Goal: Information Seeking & Learning: Find specific fact

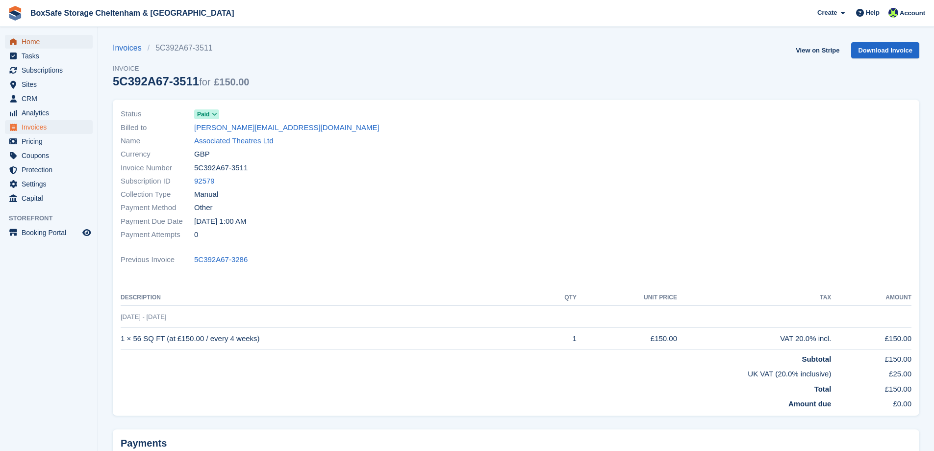
click at [56, 42] on span "Home" at bounding box center [51, 42] width 59 height 14
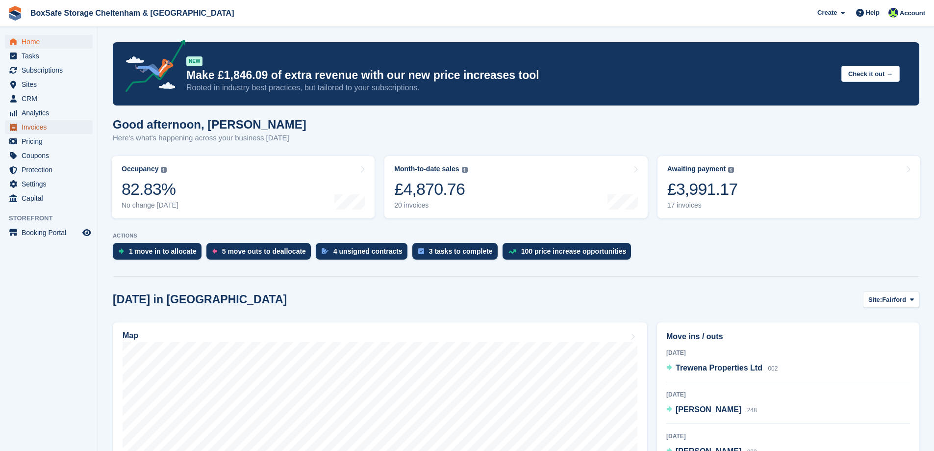
click at [18, 124] on span "menu" at bounding box center [13, 127] width 12 height 12
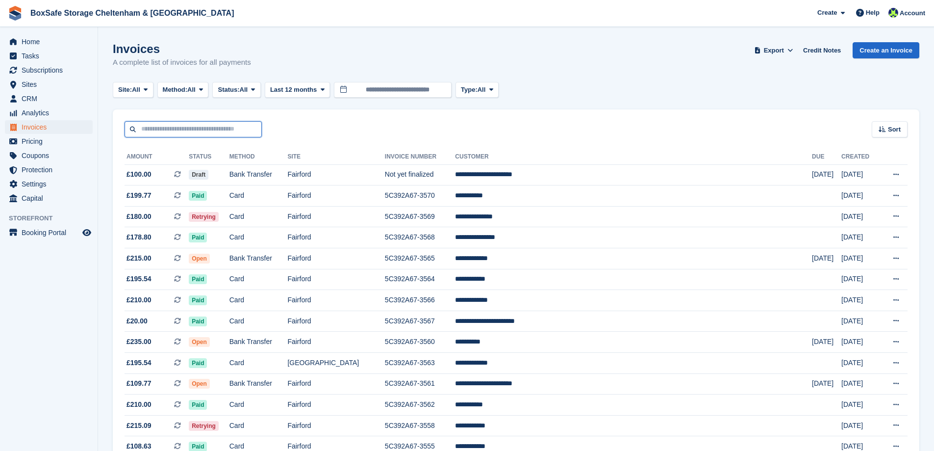
click at [182, 129] on input "text" at bounding box center [193, 129] width 137 height 16
click at [701, 117] on div "Sort Sort by Date created Created (oldest first) Created (newest first)" at bounding box center [516, 123] width 807 height 28
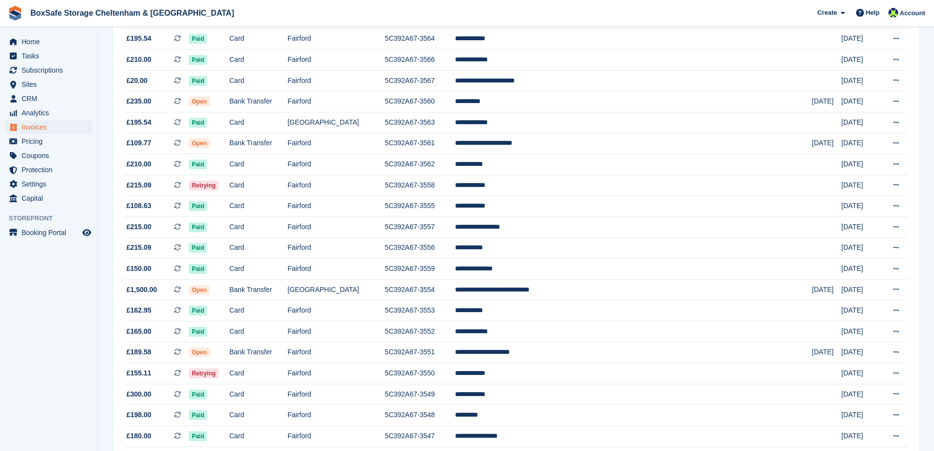
scroll to position [98, 0]
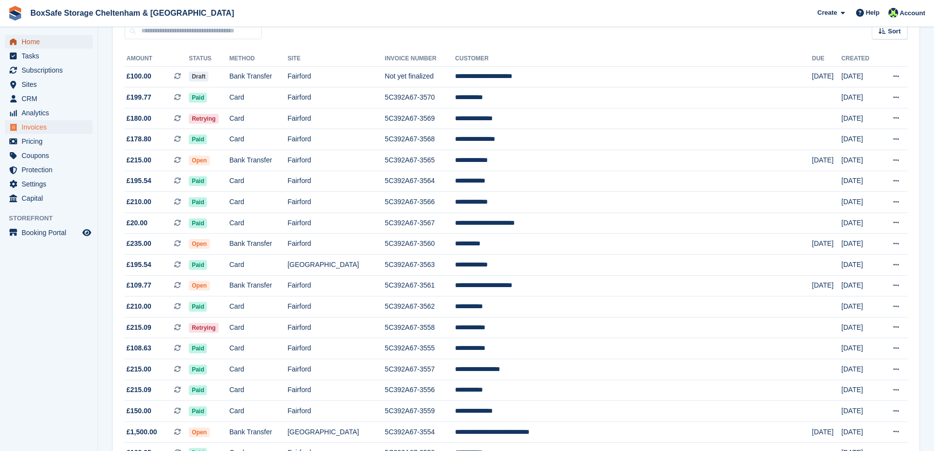
click at [63, 41] on span "Home" at bounding box center [51, 42] width 59 height 14
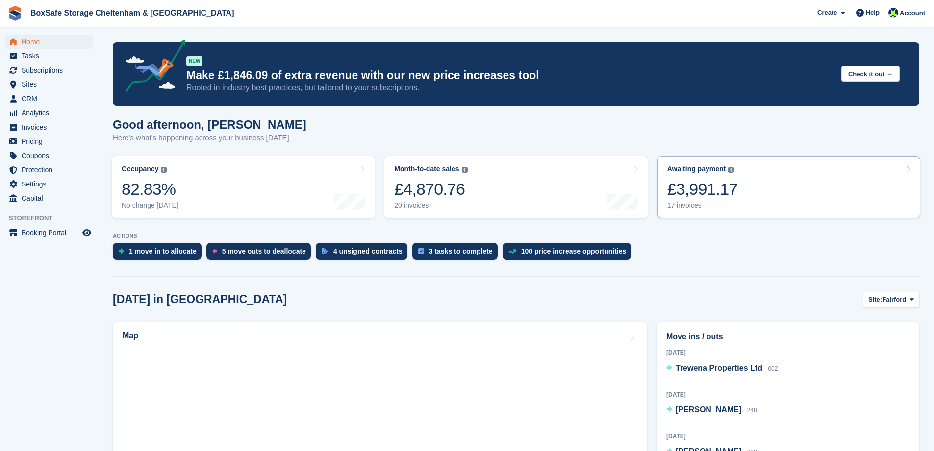
click at [748, 186] on link "Awaiting payment The total outstanding balance on all open invoices. £3,991.17 …" at bounding box center [789, 187] width 263 height 62
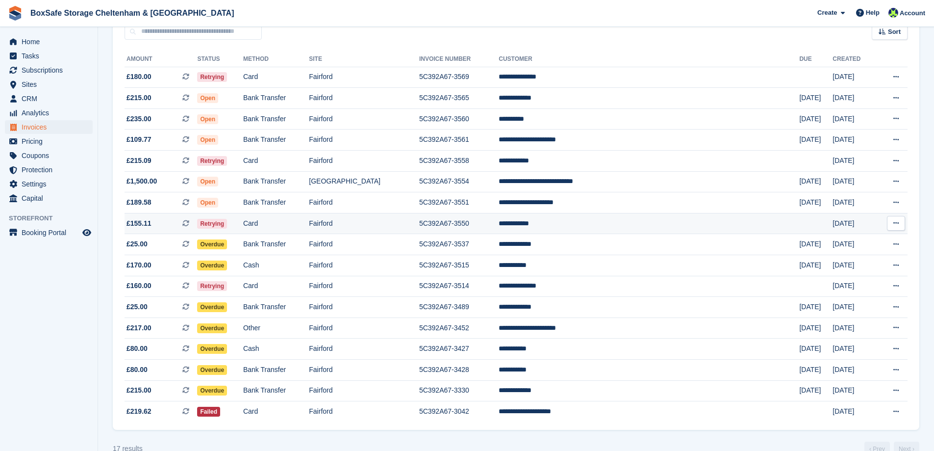
scroll to position [118, 0]
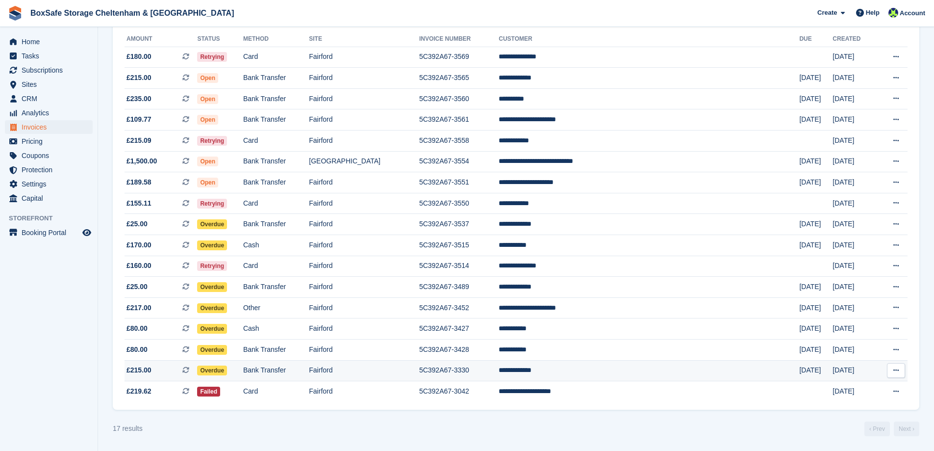
click at [412, 367] on td "Fairford" at bounding box center [364, 370] width 110 height 21
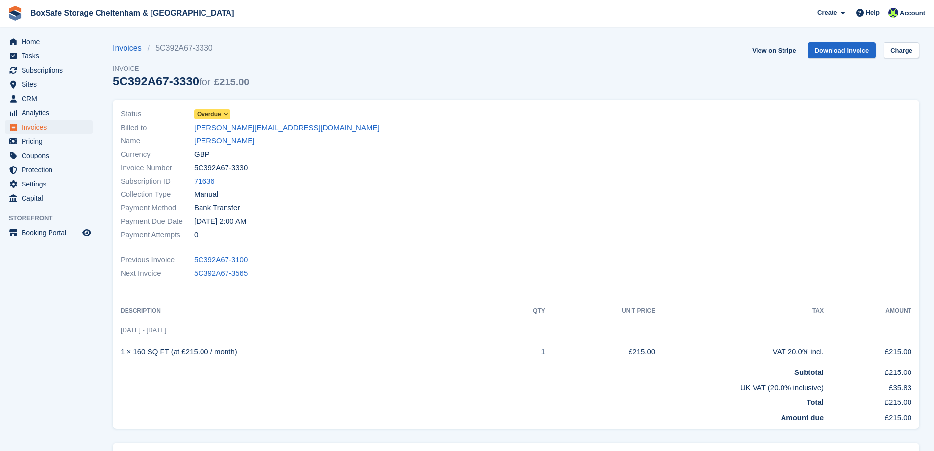
drag, startPoint x: 251, startPoint y: 167, endPoint x: 190, endPoint y: 166, distance: 60.8
click at [190, 166] on div "Invoice Number 5C392A67-3330" at bounding box center [316, 167] width 390 height 13
copy div "5C392A67-3330"
drag, startPoint x: 225, startPoint y: 351, endPoint x: 120, endPoint y: 358, distance: 104.7
click at [120, 358] on div "Status Overdue Billed to jamie.cutting@me.com Name Jamie Cutting Currency GBP I…" at bounding box center [516, 264] width 807 height 329
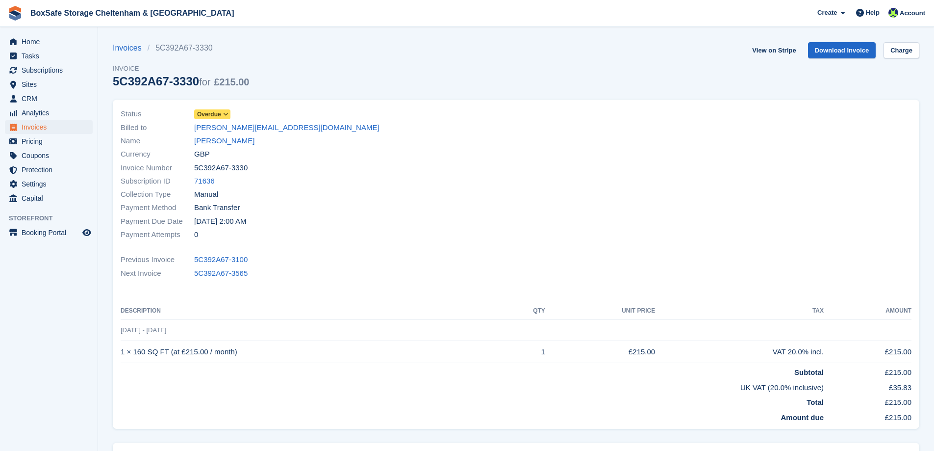
click at [122, 354] on td "1 × 160 SQ FT (at £215.00 / month)" at bounding box center [313, 352] width 385 height 22
click at [123, 350] on td "1 × 160 SQ FT (at £215.00 / month)" at bounding box center [313, 352] width 385 height 22
drag, startPoint x: 123, startPoint y: 350, endPoint x: 131, endPoint y: 348, distance: 8.1
click at [134, 349] on td "1 × 160 SQ FT (at £215.00 / month)" at bounding box center [313, 352] width 385 height 22
drag, startPoint x: 122, startPoint y: 350, endPoint x: 239, endPoint y: 352, distance: 117.7
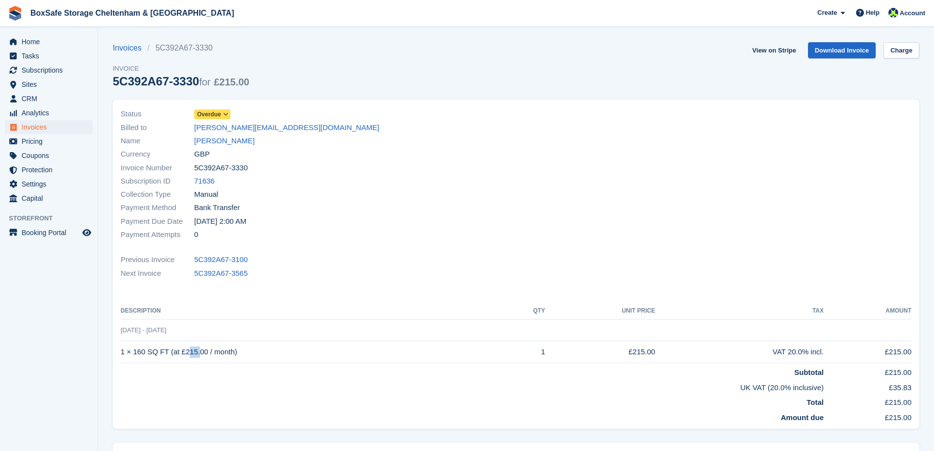
click at [239, 352] on td "1 × 160 SQ FT (at £215.00 / month)" at bounding box center [313, 352] width 385 height 22
copy td "1 × 160 SQ FT (at £215.00 / month)"
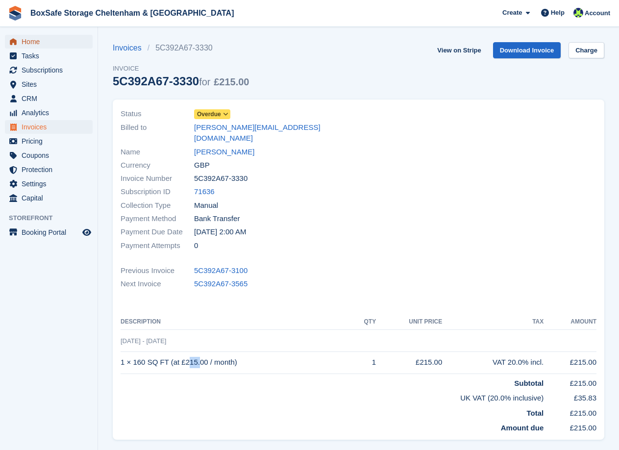
click at [48, 41] on span "Home" at bounding box center [51, 42] width 59 height 14
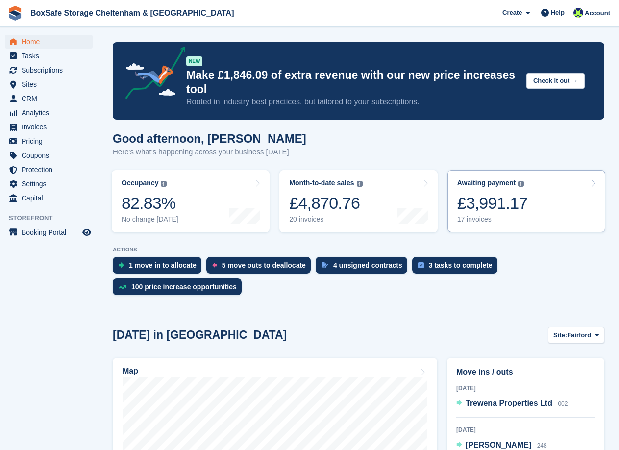
click at [522, 208] on div "£3,991.17" at bounding box center [493, 203] width 71 height 20
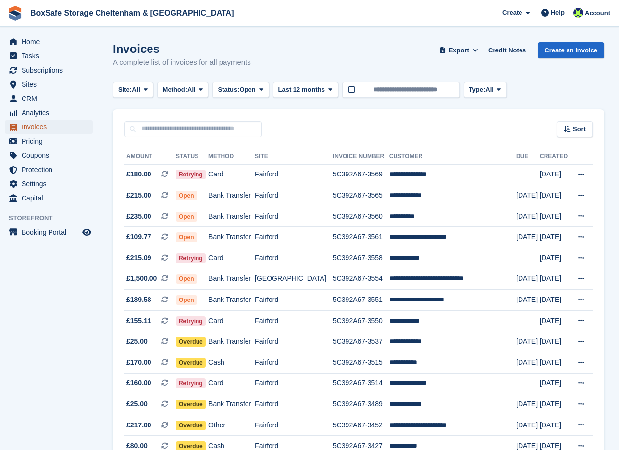
click at [32, 128] on span "Invoices" at bounding box center [51, 127] width 59 height 14
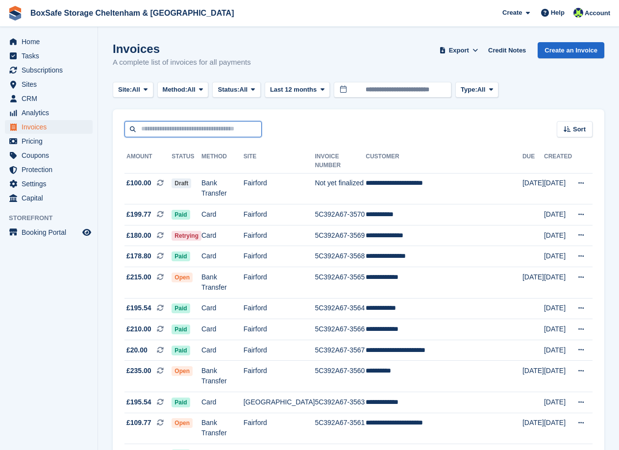
click at [159, 131] on input "text" at bounding box center [193, 129] width 137 height 16
type input "****"
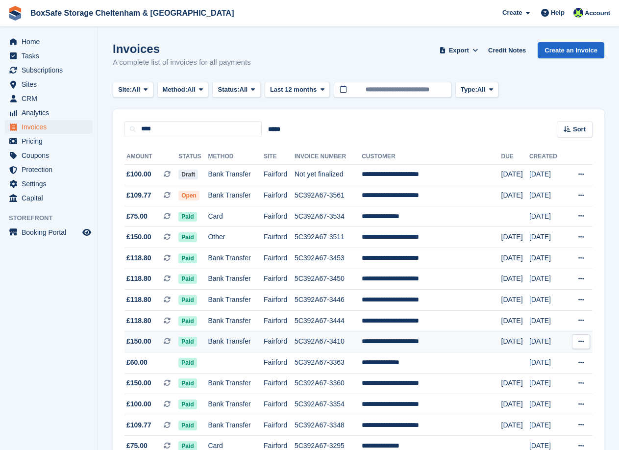
scroll to position [49, 0]
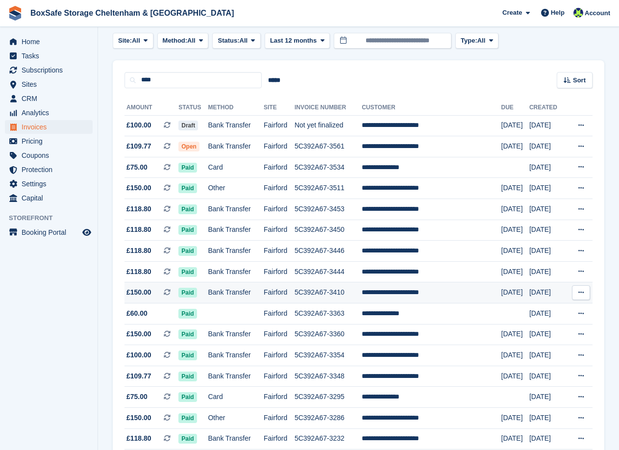
click at [334, 291] on td "5C392A67-3410" at bounding box center [328, 292] width 67 height 21
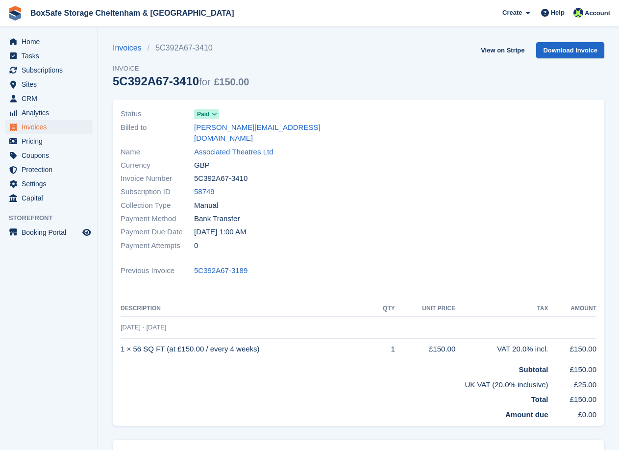
drag, startPoint x: 240, startPoint y: 164, endPoint x: 194, endPoint y: 166, distance: 46.7
click at [194, 172] on div "Invoice Number 5C392A67-3410" at bounding box center [237, 178] width 232 height 13
copy div "5C392A67-3410"
drag, startPoint x: 158, startPoint y: 340, endPoint x: 121, endPoint y: 338, distance: 36.8
click at [121, 338] on td "1 × 56 SQ FT (at £150.00 / every 4 weeks)" at bounding box center [247, 349] width 253 height 22
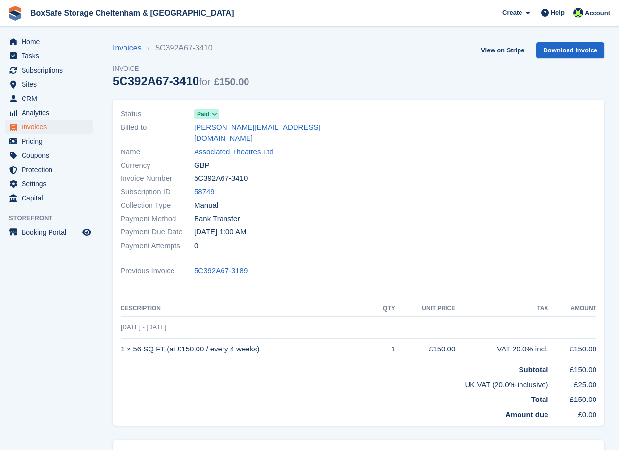
copy td "1 × 56 SQ FT (at £150.00 / every 4 weeks)"
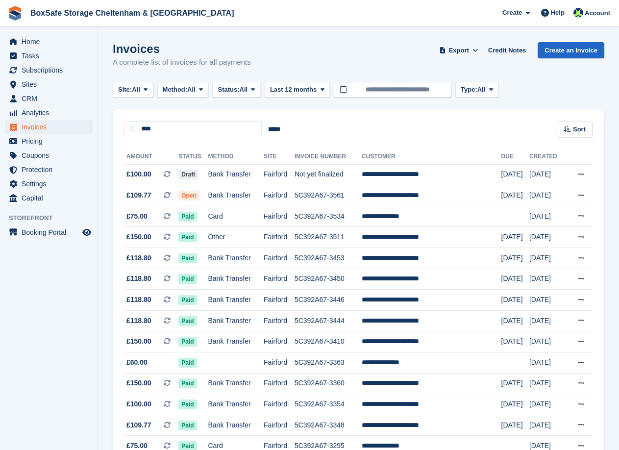
scroll to position [49, 0]
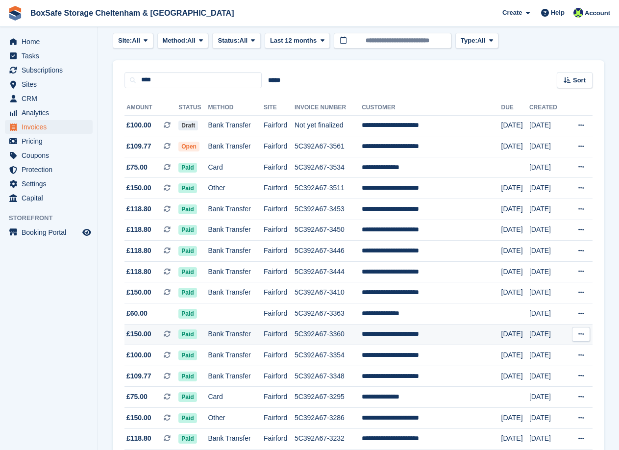
click at [312, 333] on td "5C392A67-3360" at bounding box center [328, 334] width 67 height 21
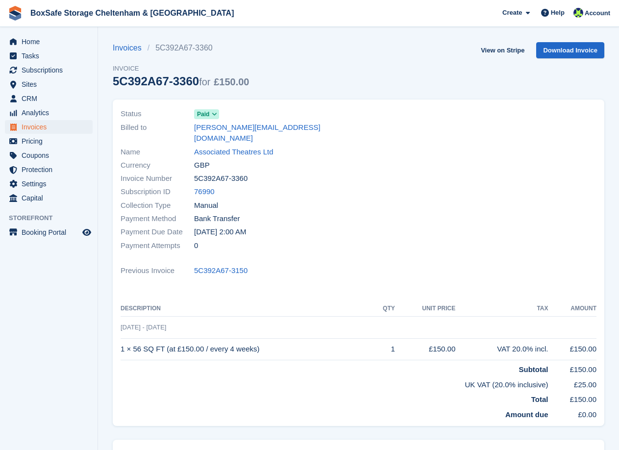
drag, startPoint x: 252, startPoint y: 165, endPoint x: 191, endPoint y: 167, distance: 60.4
click at [191, 172] on div "Invoice Number 5C392A67-3360" at bounding box center [237, 178] width 232 height 13
copy div "5C392A67-3360"
drag, startPoint x: 261, startPoint y: 336, endPoint x: 122, endPoint y: 340, distance: 139.3
click at [122, 340] on td "1 × 56 SQ FT (at £150.00 / every 4 weeks)" at bounding box center [247, 349] width 253 height 22
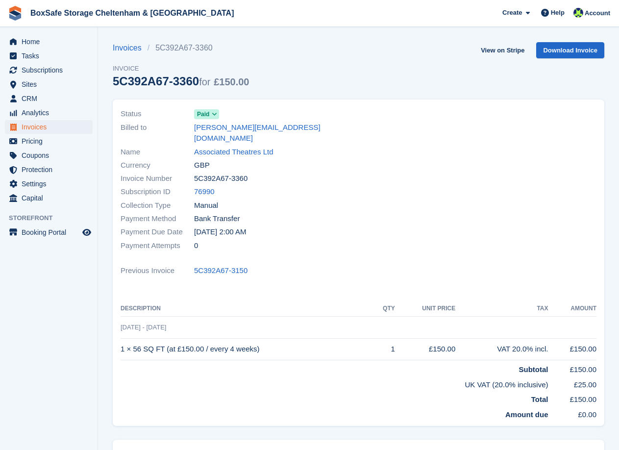
copy td "1 × 56 SQ FT (at £150.00 / every 4 weeks)"
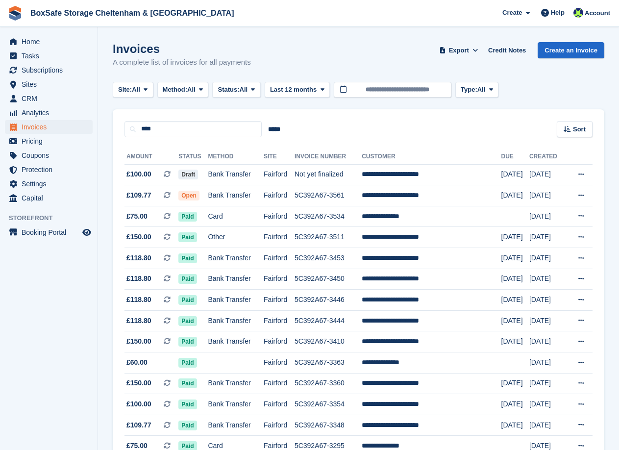
scroll to position [49, 0]
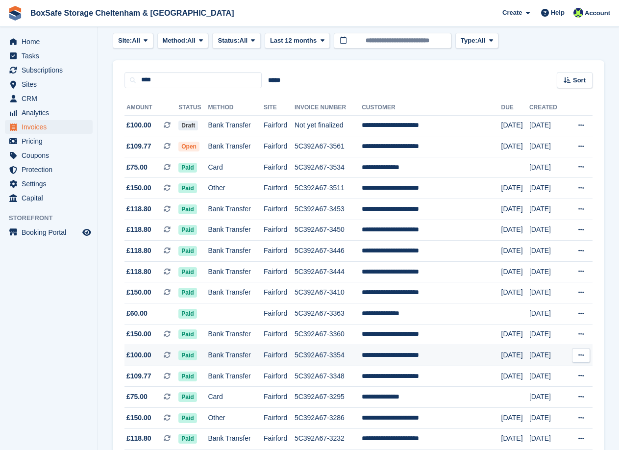
click at [277, 353] on td "Fairford" at bounding box center [279, 355] width 31 height 21
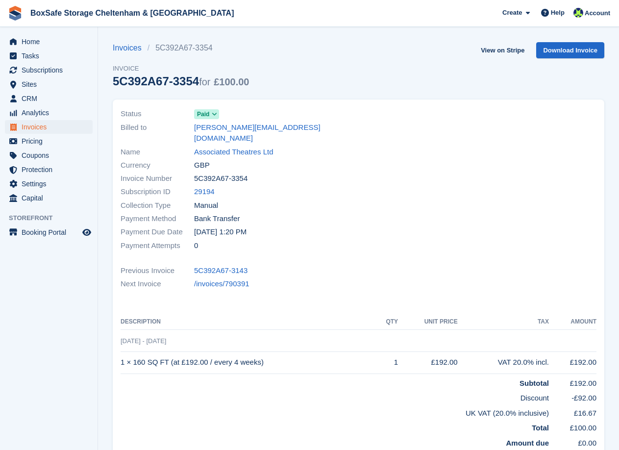
drag, startPoint x: 245, startPoint y: 168, endPoint x: 194, endPoint y: 169, distance: 50.5
click at [194, 172] on div "Invoice Number 5C392A67-3354" at bounding box center [237, 178] width 232 height 13
copy span "5C392A67-3354"
drag, startPoint x: 290, startPoint y: 351, endPoint x: 122, endPoint y: 352, distance: 168.2
click at [122, 352] on td "1 × 160 SQ FT (at £192.00 / every 4 weeks)" at bounding box center [249, 363] width 256 height 22
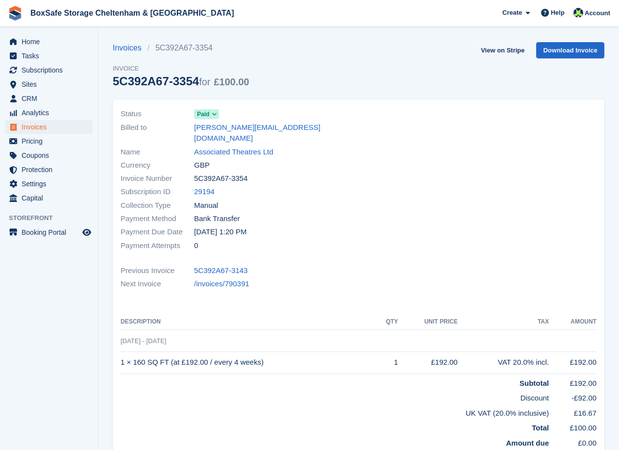
copy td "1 × 160 SQ FT (at £192.00 / every 4 weeks)"
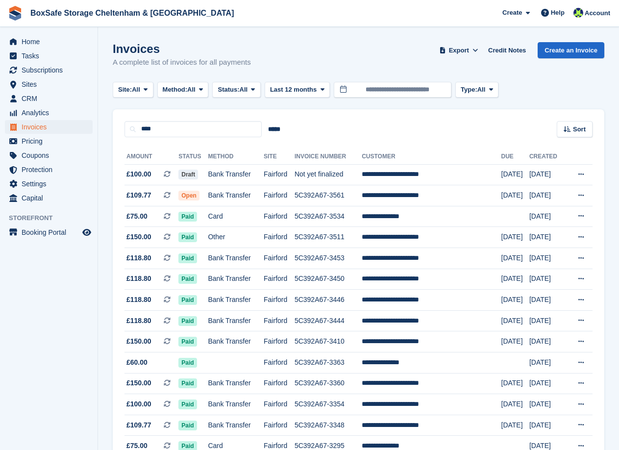
scroll to position [49, 0]
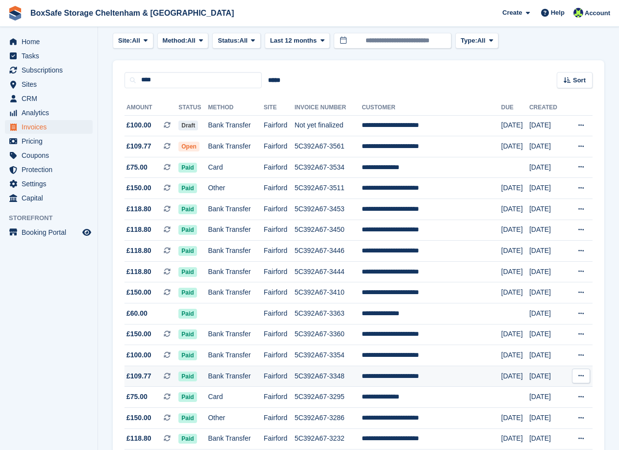
click at [328, 379] on td "5C392A67-3348" at bounding box center [328, 376] width 67 height 21
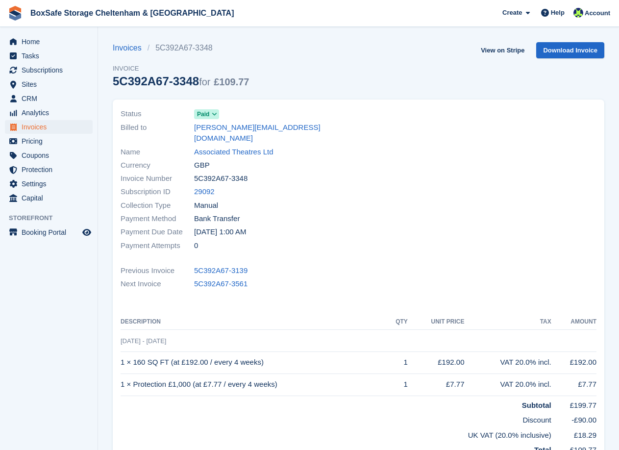
drag, startPoint x: 247, startPoint y: 167, endPoint x: 180, endPoint y: 170, distance: 66.3
click at [180, 172] on div "Invoice Number 5C392A67-3348" at bounding box center [237, 178] width 232 height 13
copy div "5C392A67-3348"
drag, startPoint x: 266, startPoint y: 353, endPoint x: 122, endPoint y: 356, distance: 144.2
click at [122, 356] on td "1 × 160 SQ FT (at £192.00 / every 4 weeks)" at bounding box center [254, 363] width 267 height 22
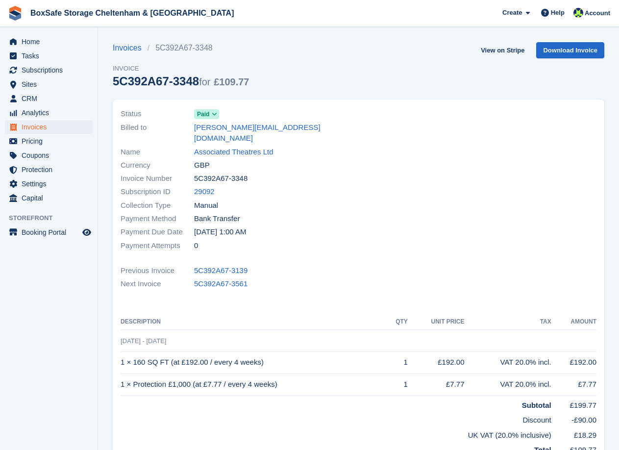
copy td "1 × 160 SQ FT (at £192.00 / every 4 weeks)"
drag, startPoint x: 243, startPoint y: 378, endPoint x: 122, endPoint y: 377, distance: 121.6
click at [122, 377] on td "1 × Protection £1,000 (at £7.77 / every 4 weeks)" at bounding box center [254, 385] width 267 height 22
copy td "1 × Protection £1,000 (at £7.77 / every 4 weeks)"
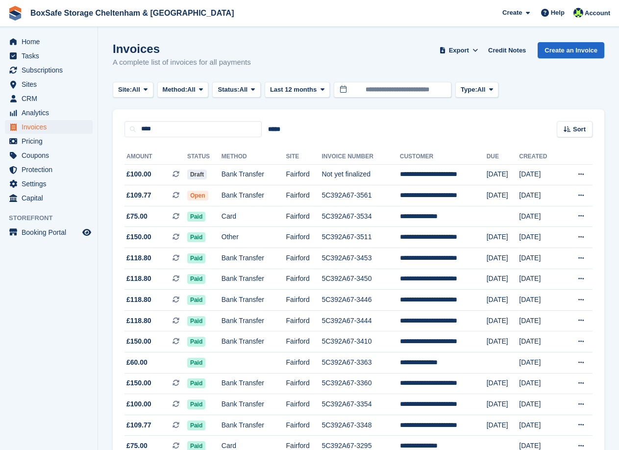
scroll to position [49, 0]
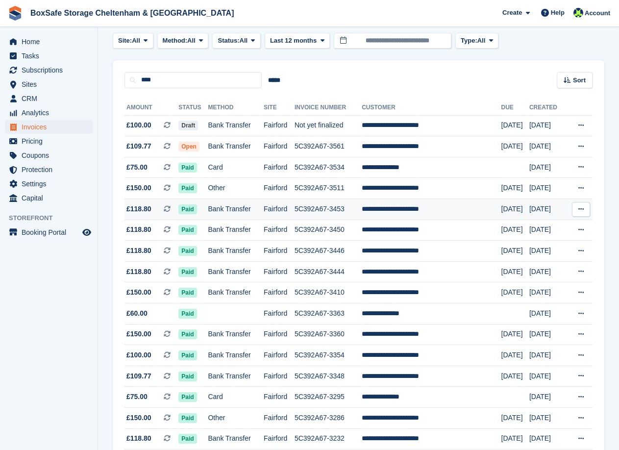
click at [356, 210] on td "5C392A67-3453" at bounding box center [328, 209] width 67 height 21
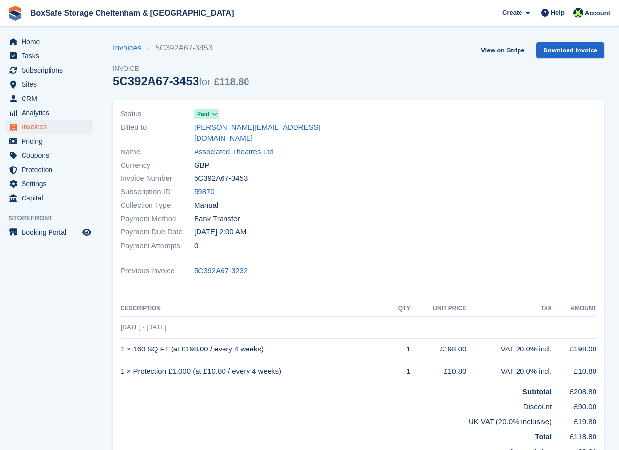
drag, startPoint x: 250, startPoint y: 165, endPoint x: 194, endPoint y: 167, distance: 55.9
click at [194, 172] on div "Invoice Number 5C392A67-3453" at bounding box center [237, 178] width 232 height 13
copy span "5C392A67-3453"
drag, startPoint x: 238, startPoint y: 336, endPoint x: 120, endPoint y: 340, distance: 117.8
click at [120, 340] on div "Status Paid Billed to rachel@barntheatre.org.uk Name Associated Theatres Ltd Cu…" at bounding box center [359, 282] width 492 height 364
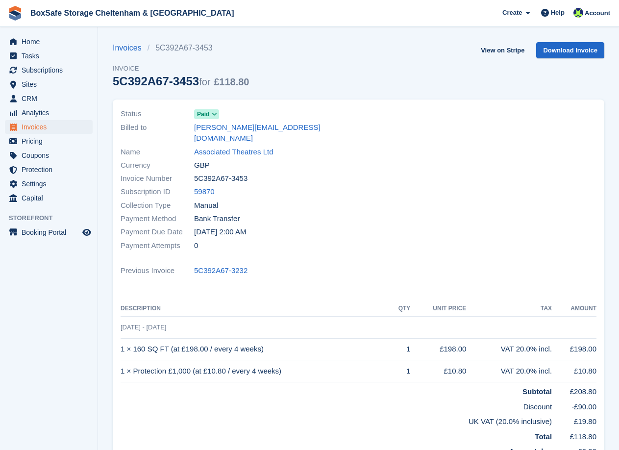
click at [122, 339] on td "1 × 160 SQ FT (at £198.00 / every 4 weeks)" at bounding box center [256, 349] width 270 height 22
drag, startPoint x: 122, startPoint y: 339, endPoint x: 264, endPoint y: 335, distance: 141.8
click at [264, 338] on td "1 × 160 SQ FT (at £198.00 / every 4 weeks)" at bounding box center [256, 349] width 270 height 22
copy td "1 × 160 SQ FT (at £198.00 / every 4 weeks)"
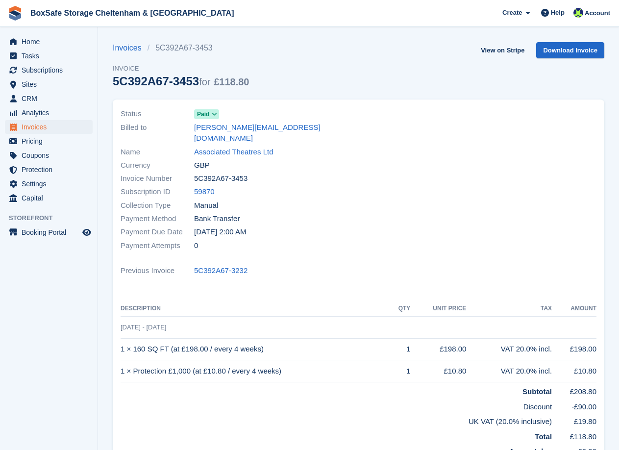
drag, startPoint x: 308, startPoint y: 370, endPoint x: 123, endPoint y: 357, distance: 186.4
click at [122, 360] on td "1 × Protection £1,000 (at £10.80 / every 4 weeks)" at bounding box center [256, 371] width 270 height 22
copy td "1 × Protection £1,000 (at £10.80 / every 4 weeks)"
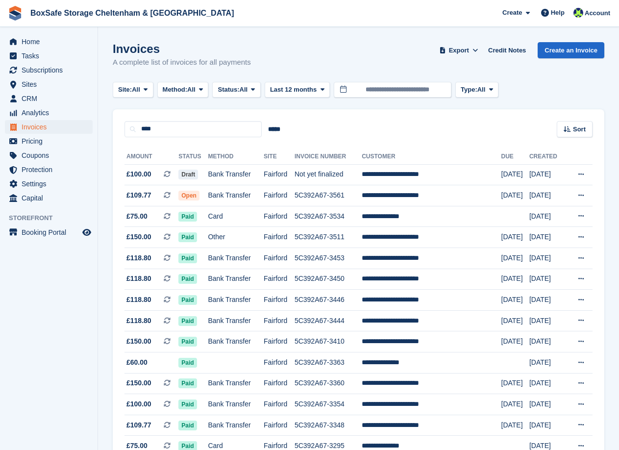
scroll to position [49, 0]
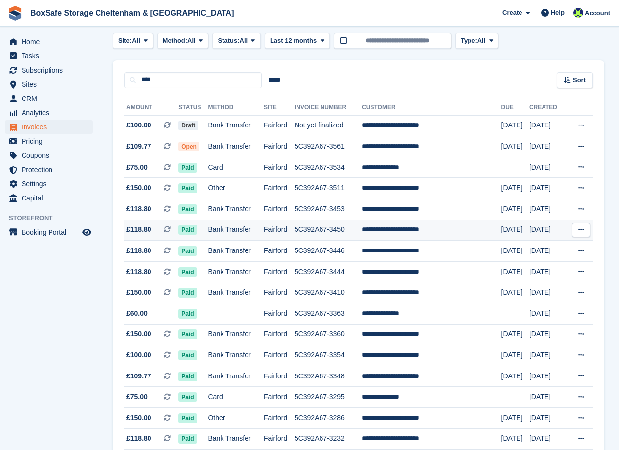
click at [328, 226] on td "5C392A67-3450" at bounding box center [328, 230] width 67 height 21
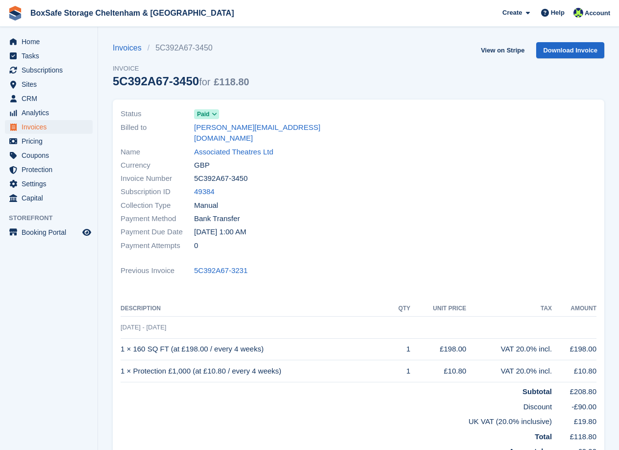
drag, startPoint x: 253, startPoint y: 169, endPoint x: 188, endPoint y: 168, distance: 64.7
click at [188, 172] on div "Invoice Number 5C392A67-3450" at bounding box center [237, 178] width 232 height 13
copy div "5C392A67-3450"
drag, startPoint x: 264, startPoint y: 338, endPoint x: 123, endPoint y: 340, distance: 141.3
click at [123, 340] on td "1 × 160 SQ FT (at £198.00 / every 4 weeks)" at bounding box center [256, 349] width 270 height 22
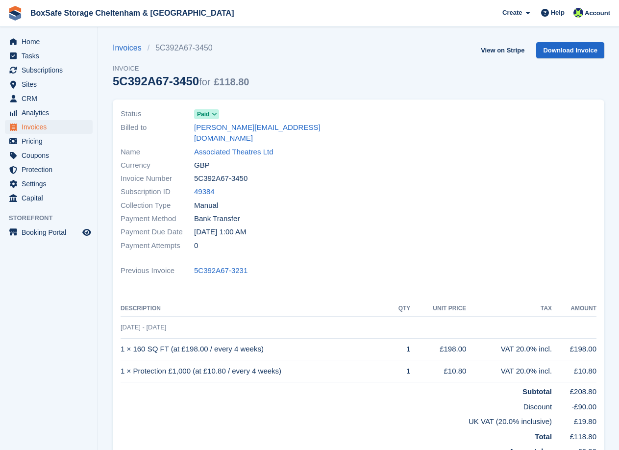
copy td "1 × 160 SQ FT (at £198.00 / every 4 weeks)"
drag, startPoint x: 311, startPoint y: 363, endPoint x: 122, endPoint y: 362, distance: 189.3
click at [122, 362] on td "1 × Protection £1,000 (at £10.80 / every 4 weeks)" at bounding box center [256, 371] width 270 height 22
copy td "1 × Protection £1,000 (at £10.80 / every 4 weeks)"
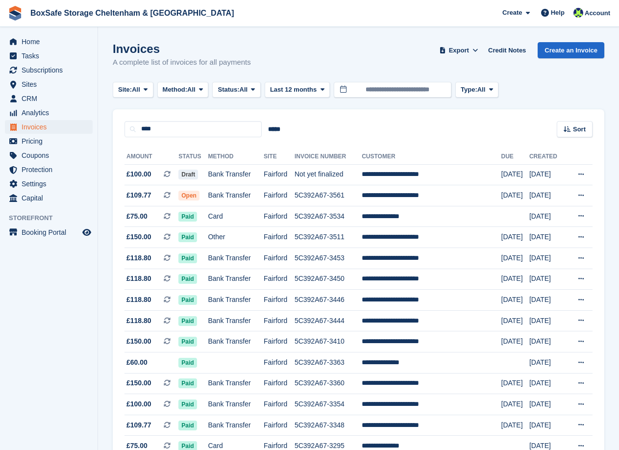
scroll to position [49, 0]
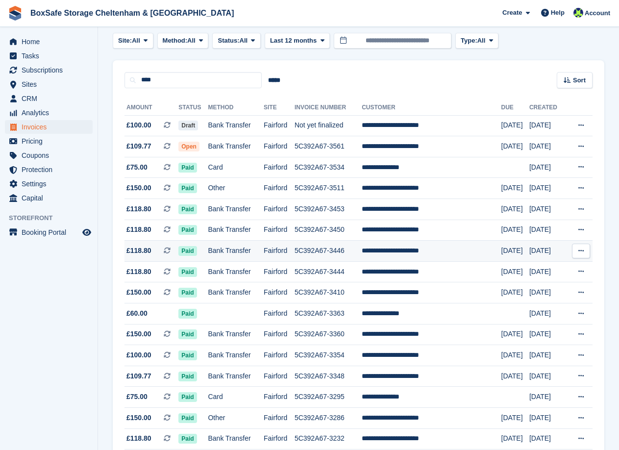
click at [333, 248] on td "5C392A67-3446" at bounding box center [328, 251] width 67 height 21
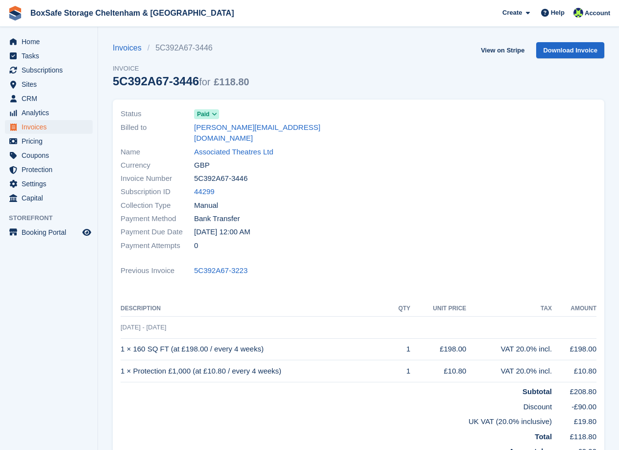
drag, startPoint x: 247, startPoint y: 167, endPoint x: 195, endPoint y: 167, distance: 52.0
click at [195, 172] on div "Invoice Number 5C392A67-3446" at bounding box center [237, 178] width 232 height 13
copy span "5C392A67-3446"
drag, startPoint x: 271, startPoint y: 339, endPoint x: 122, endPoint y: 339, distance: 149.1
click at [122, 339] on td "1 × 160 SQ FT (at £198.00 / every 4 weeks)" at bounding box center [256, 349] width 270 height 22
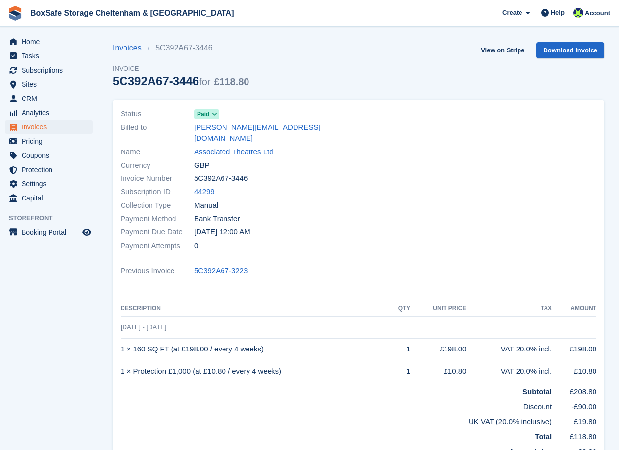
copy td "1 × 160 SQ FT (at £198.00 / every 4 weeks)"
drag, startPoint x: 284, startPoint y: 361, endPoint x: 122, endPoint y: 360, distance: 162.3
click at [122, 360] on td "1 × Protection £1,000 (at £10.80 / every 4 weeks)" at bounding box center [256, 371] width 270 height 22
copy td "1 × Protection £1,000 (at £10.80 / every 4 weeks)"
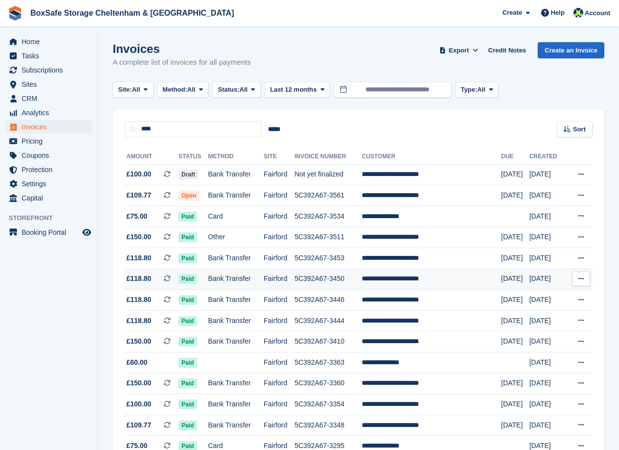
scroll to position [49, 0]
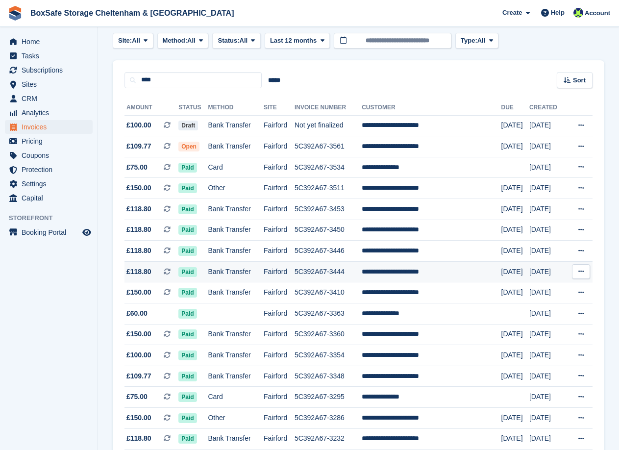
click at [279, 267] on td "Fairford" at bounding box center [279, 271] width 31 height 21
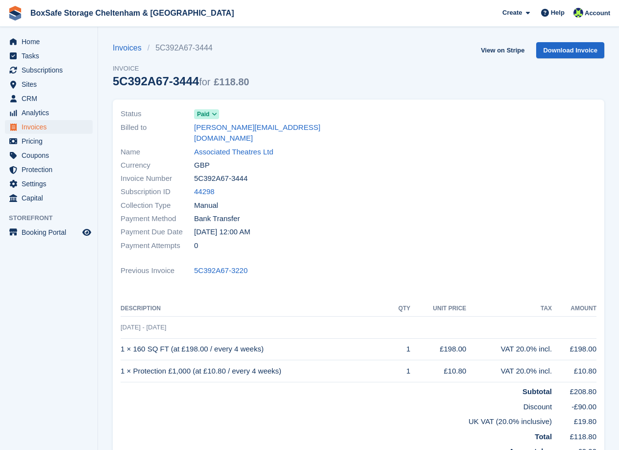
drag, startPoint x: 251, startPoint y: 169, endPoint x: 192, endPoint y: 169, distance: 58.9
click at [192, 172] on div "Invoice Number 5C392A67-3444" at bounding box center [237, 178] width 232 height 13
copy div "5C392A67-3444"
drag, startPoint x: 274, startPoint y: 343, endPoint x: 122, endPoint y: 339, distance: 151.6
click at [122, 339] on td "1 × 160 SQ FT (at £198.00 / every 4 weeks)" at bounding box center [256, 349] width 270 height 22
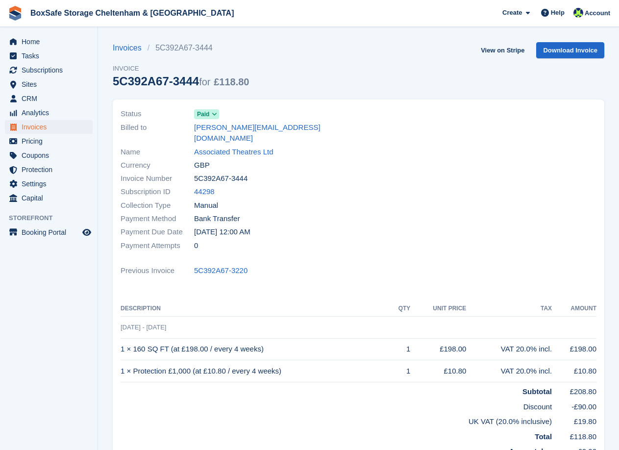
copy td "1 × 160 SQ FT (at £198.00 / every 4 weeks)"
drag, startPoint x: 286, startPoint y: 353, endPoint x: 122, endPoint y: 355, distance: 163.8
click at [122, 360] on td "1 × Protection £1,000 (at £10.80 / every 4 weeks)" at bounding box center [256, 371] width 270 height 22
copy td "1 × Protection £1,000 (at £10.80 / every 4 weeks)"
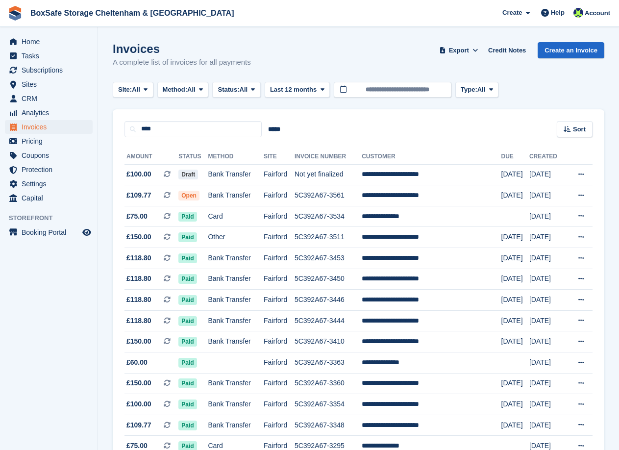
scroll to position [49, 0]
